Goal: Transaction & Acquisition: Purchase product/service

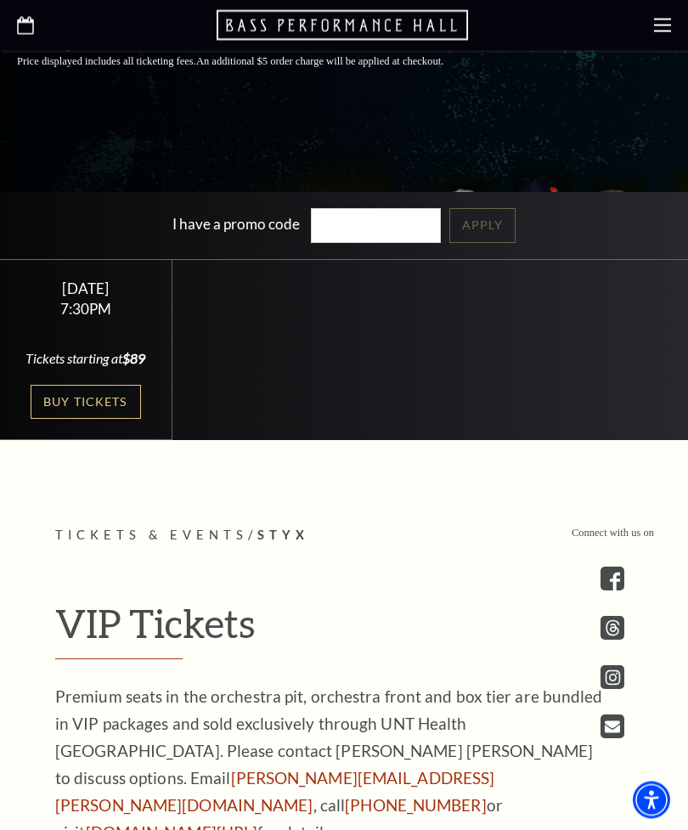
scroll to position [523, 0]
click at [125, 420] on link "Buy Tickets" at bounding box center [86, 402] width 110 height 35
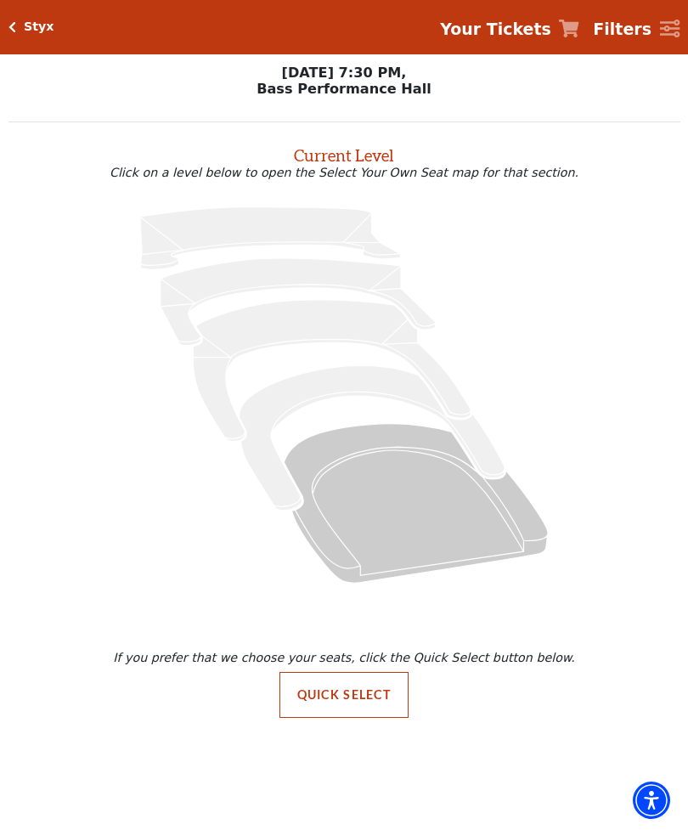
click at [389, 474] on icon "Orchestra / Parterre Circle - Seats Available: 269" at bounding box center [416, 502] width 264 height 159
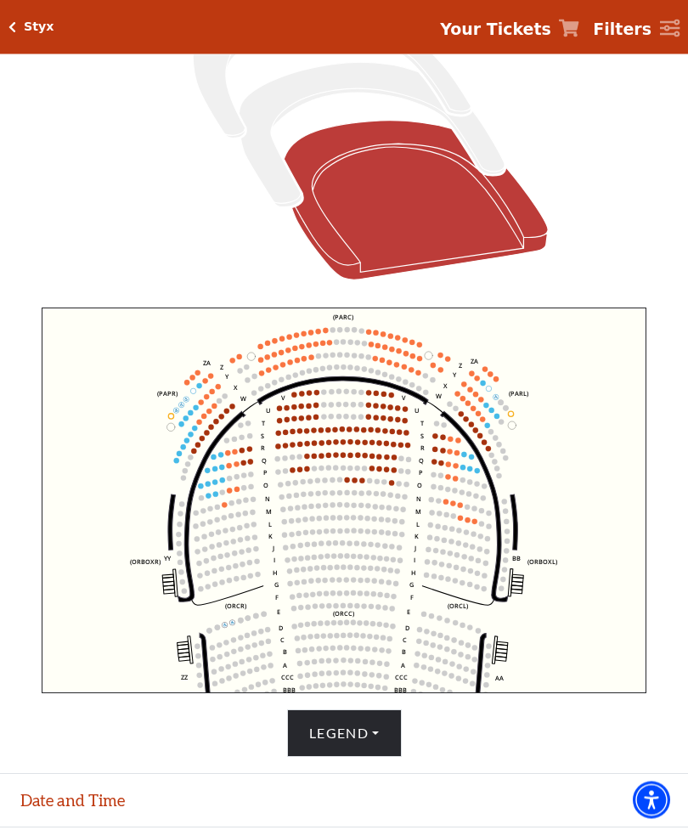
scroll to position [333, 0]
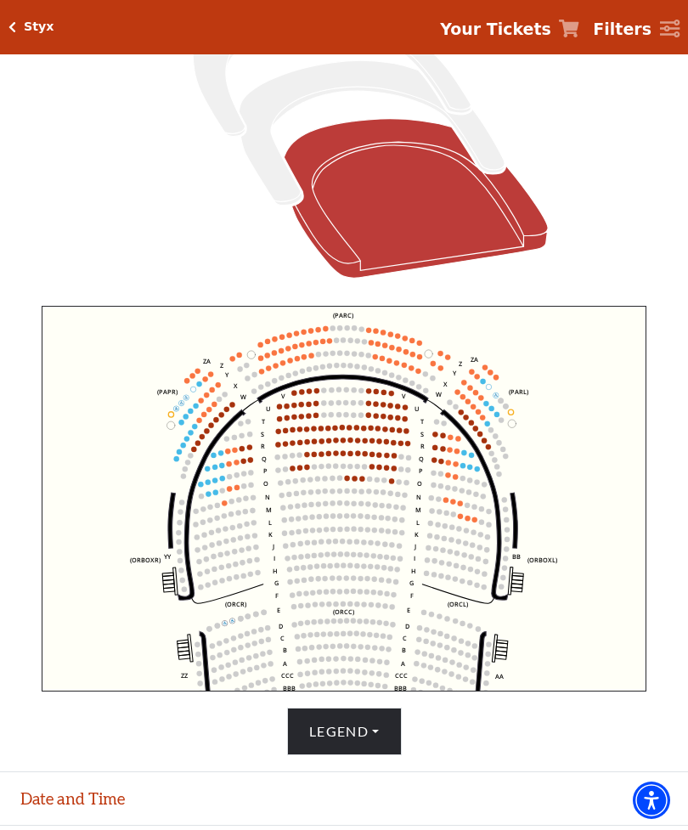
click at [383, 432] on circle at bounding box center [384, 429] width 5 height 5
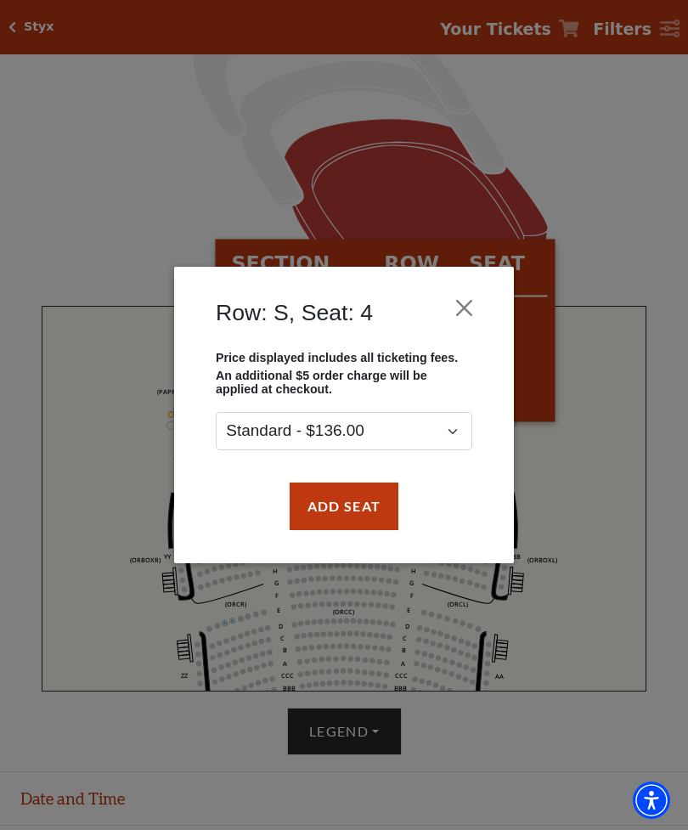
click at [478, 304] on button "Close" at bounding box center [465, 307] width 32 height 32
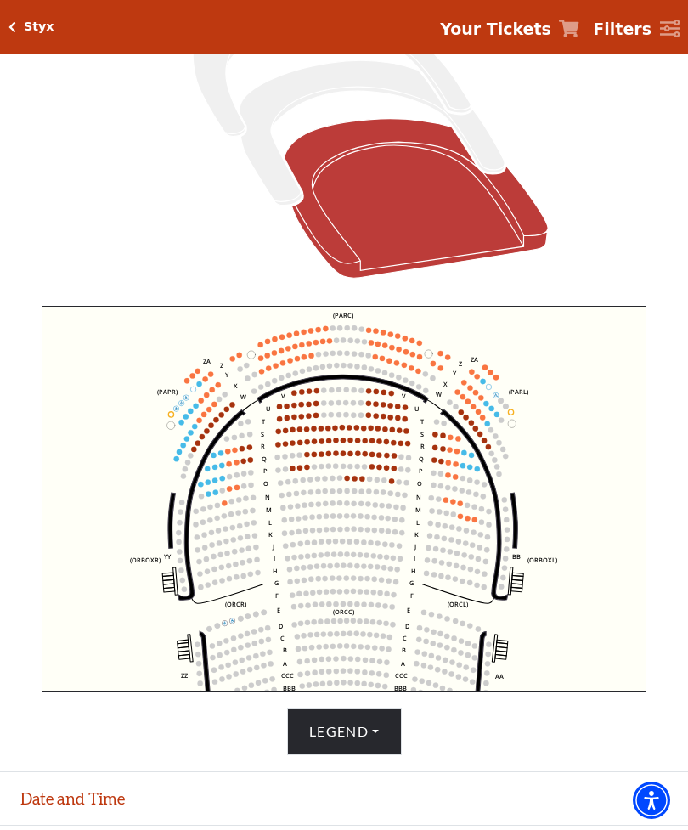
click at [353, 755] on button "Legend" at bounding box center [344, 732] width 115 height 48
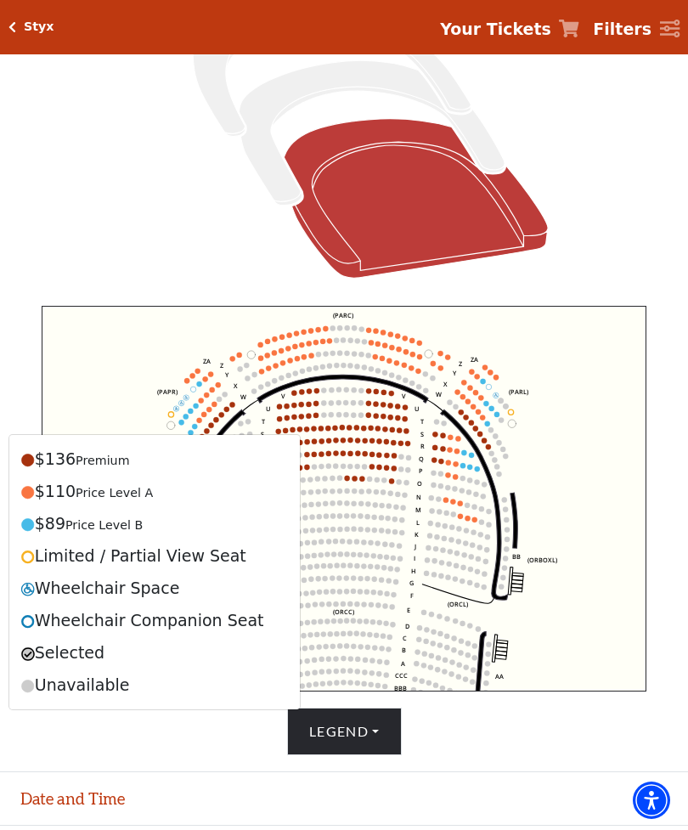
click at [181, 540] on div "$89 Price Level B" at bounding box center [154, 524] width 275 height 32
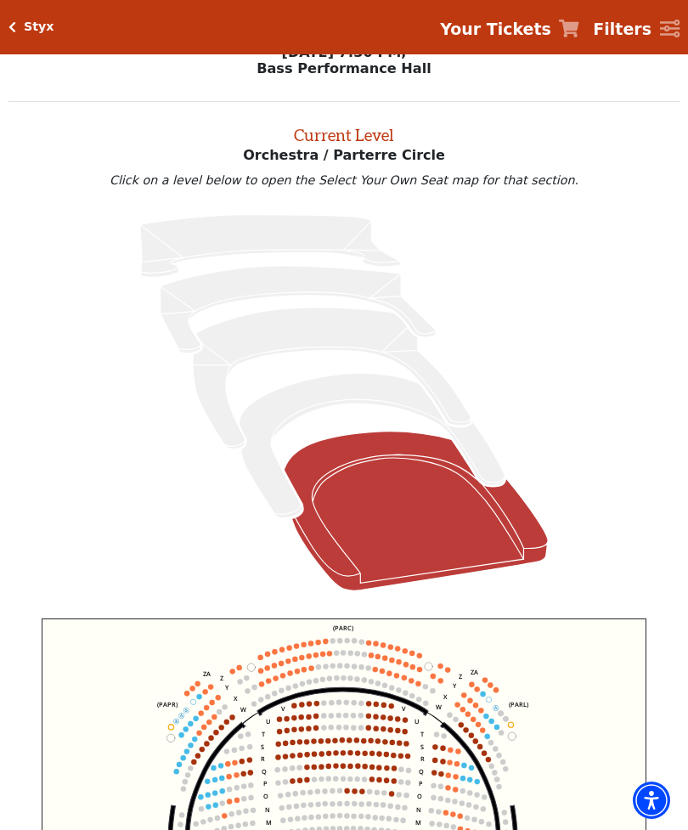
scroll to position [0, 0]
